Goal: Task Accomplishment & Management: Manage account settings

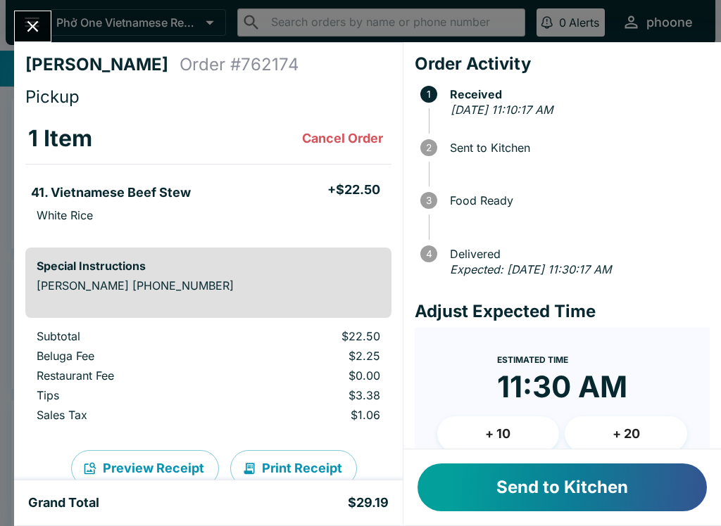
click at [607, 197] on span "Food Ready" at bounding box center [576, 200] width 267 height 13
click at [34, 25] on icon "Close" at bounding box center [32, 26] width 11 height 11
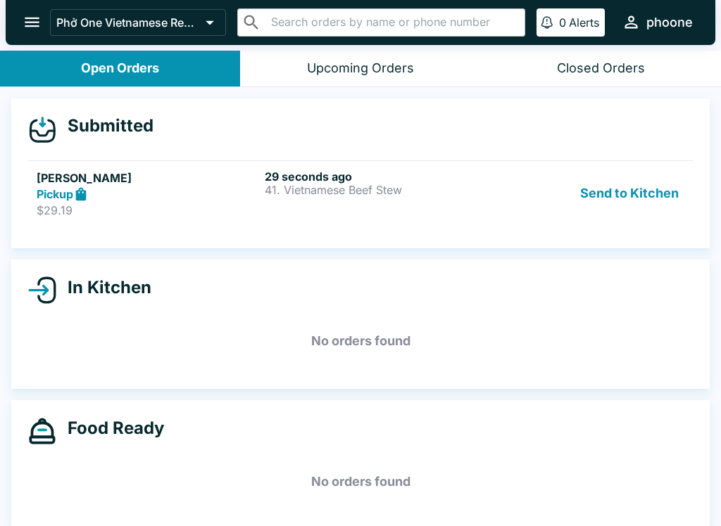
click at [608, 196] on button "Send to Kitchen" at bounding box center [629, 194] width 110 height 49
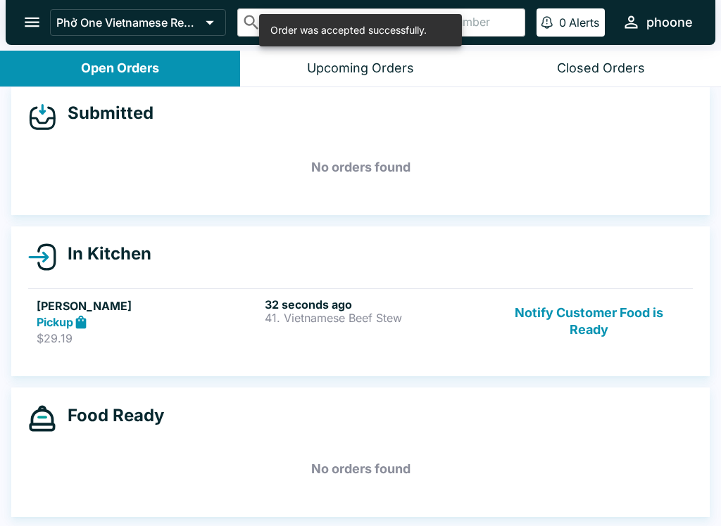
scroll to position [13, 0]
click at [146, 318] on div "Pickup" at bounding box center [148, 323] width 222 height 16
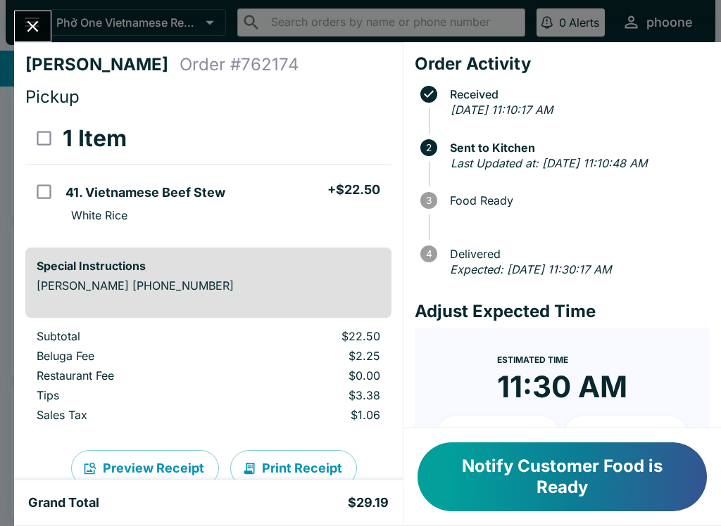
click at [34, 22] on icon "Close" at bounding box center [32, 26] width 19 height 19
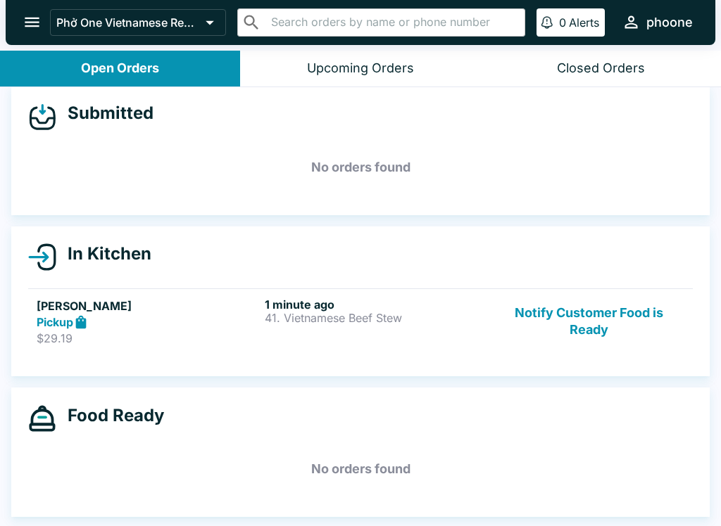
scroll to position [2, 0]
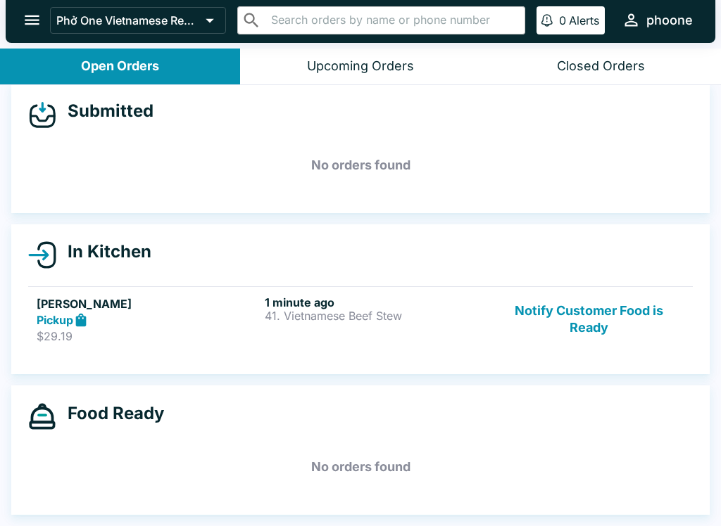
click at [237, 337] on p "$29.19" at bounding box center [148, 336] width 222 height 14
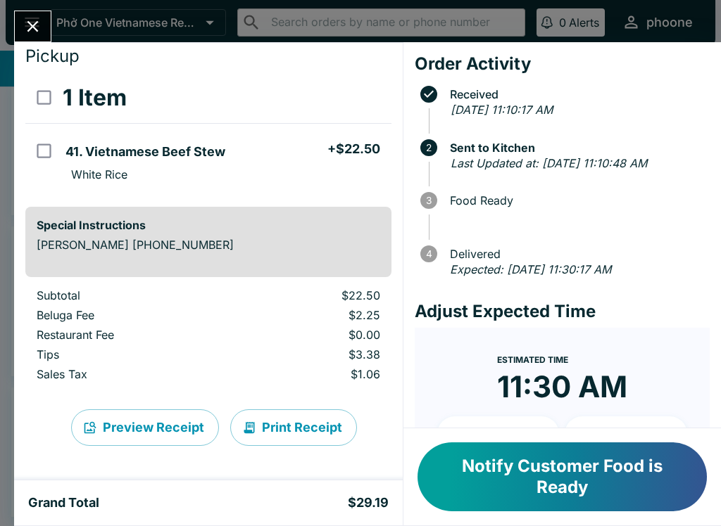
scroll to position [41, 0]
click at [543, 480] on button "Notify Customer Food is Ready" at bounding box center [561, 477] width 289 height 69
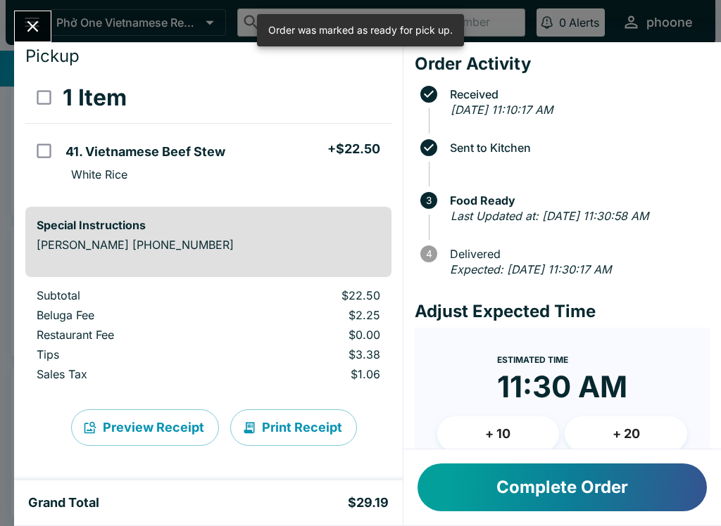
click at [44, 31] on button "Close" at bounding box center [33, 26] width 36 height 30
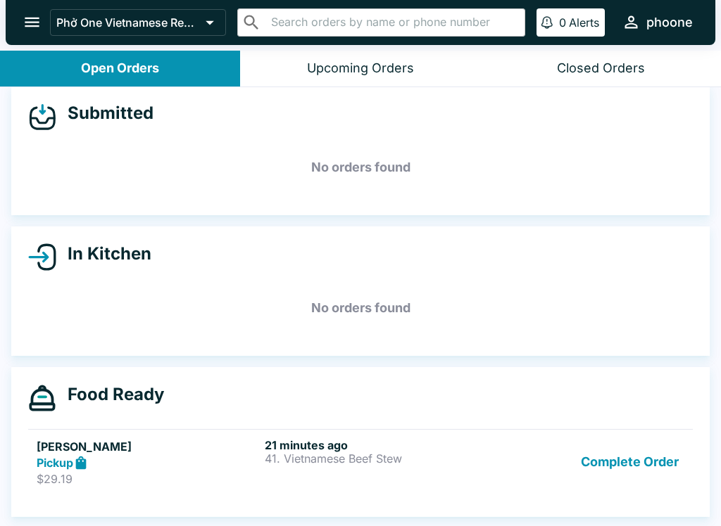
click at [583, 455] on button "Complete Order" at bounding box center [629, 462] width 109 height 49
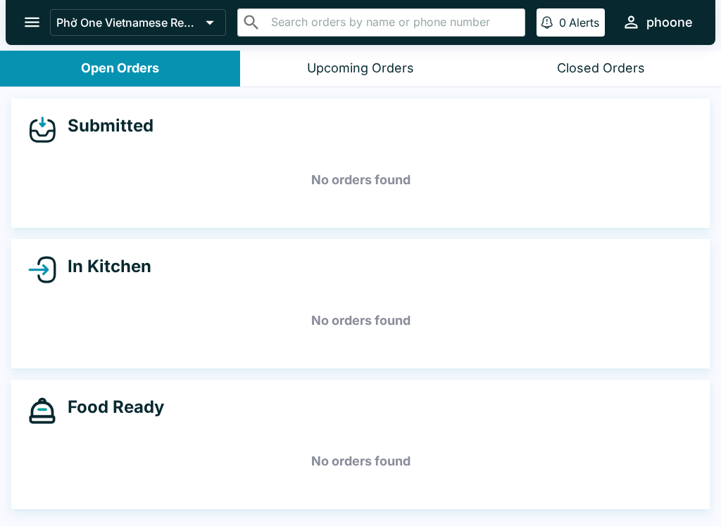
scroll to position [2, 0]
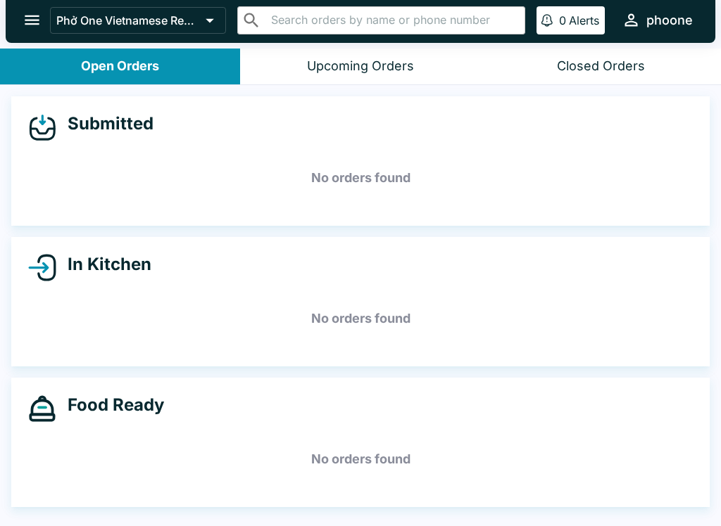
click at [30, 13] on icon "open drawer" at bounding box center [32, 20] width 19 height 19
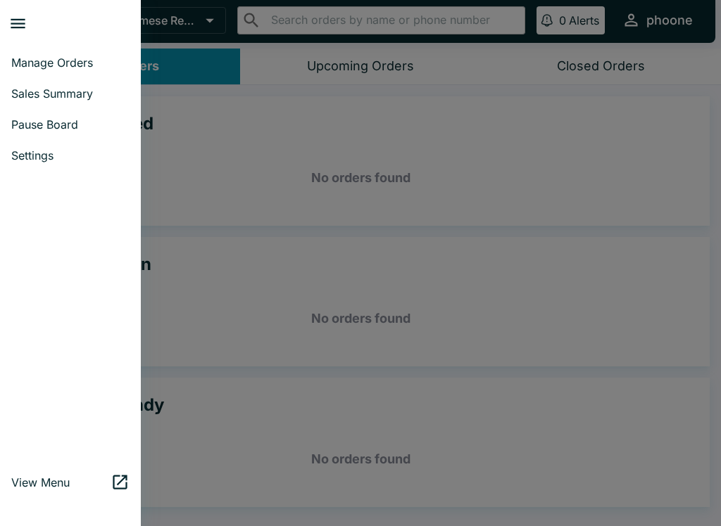
click at [32, 99] on span "Sales Summary" at bounding box center [70, 94] width 118 height 14
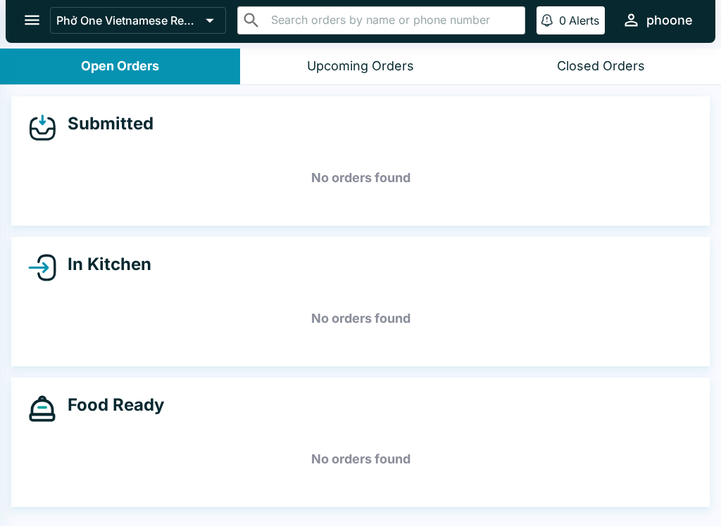
select select "03:00"
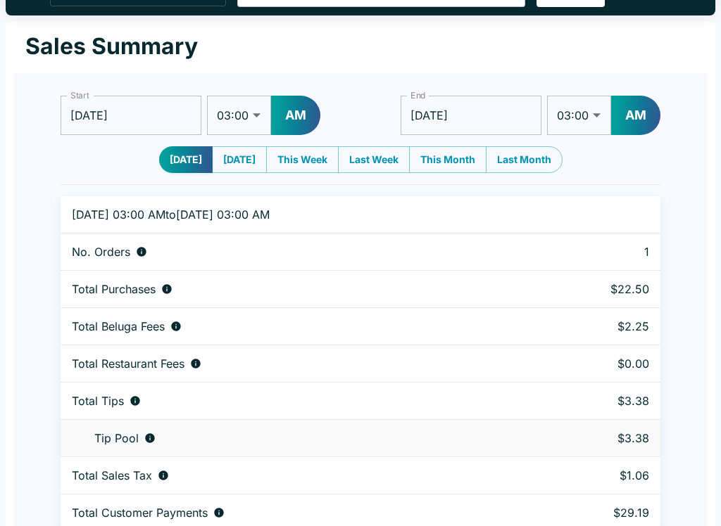
scroll to position [43, 0]
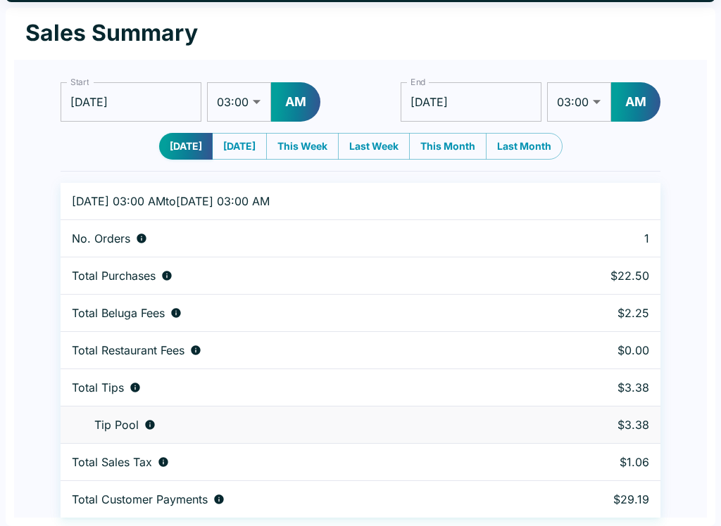
click at [144, 426] on icon "Tips unclaimed by a waiter" at bounding box center [149, 424] width 11 height 11
click at [132, 386] on icon "Combined individual and pooled tips" at bounding box center [134, 387] width 9 height 9
click at [127, 388] on div "Total Tips" at bounding box center [295, 388] width 447 height 14
click at [130, 387] on icon "Combined individual and pooled tips" at bounding box center [134, 387] width 11 height 11
click at [129, 387] on icon "Combined individual and pooled tips" at bounding box center [134, 387] width 11 height 11
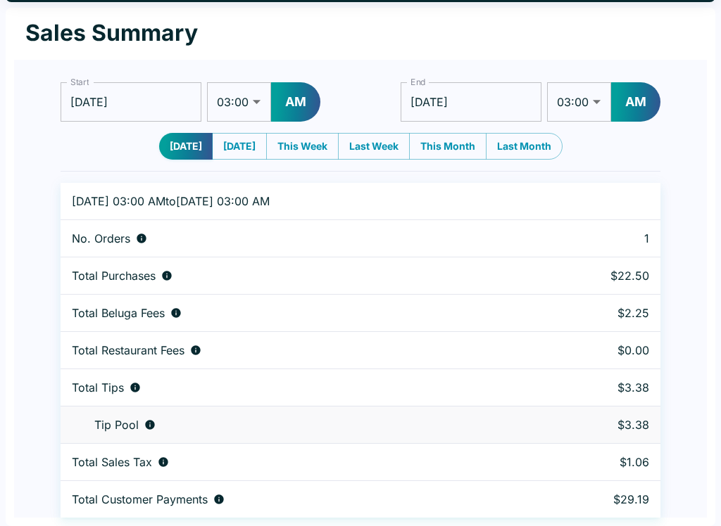
click at [125, 393] on div "Total Tips" at bounding box center [295, 388] width 447 height 14
click at [131, 395] on td "Total Tips" at bounding box center [295, 387] width 469 height 37
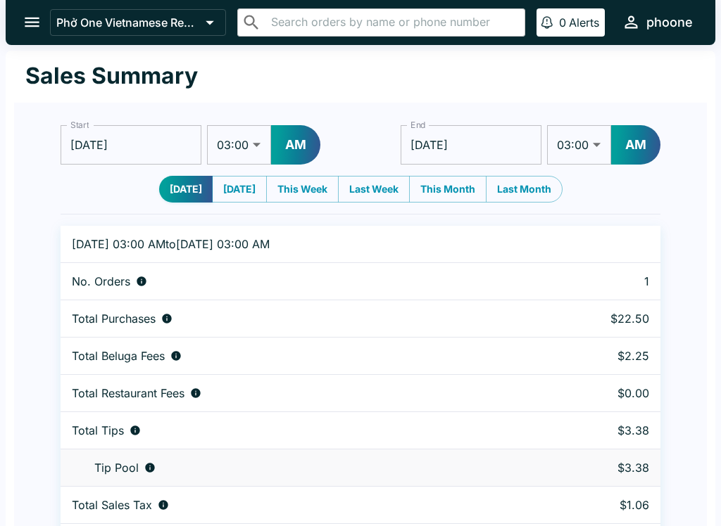
click at [31, 26] on icon "open drawer" at bounding box center [32, 23] width 15 height 10
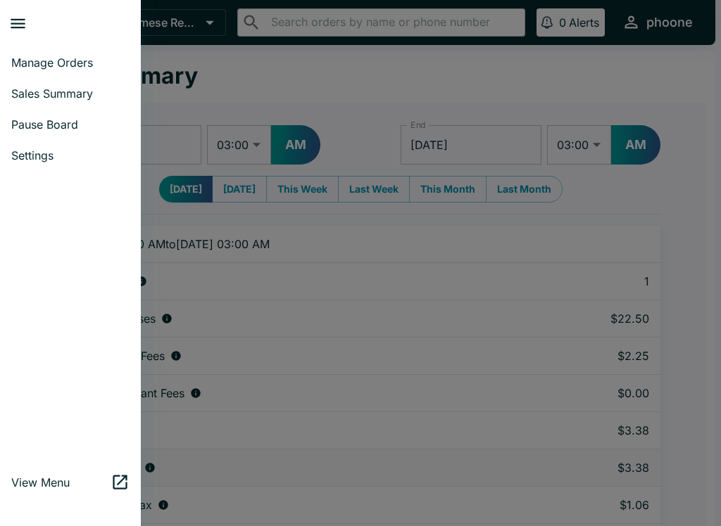
click at [24, 62] on span "Manage Orders" at bounding box center [70, 63] width 118 height 14
